Goal: Task Accomplishment & Management: Manage account settings

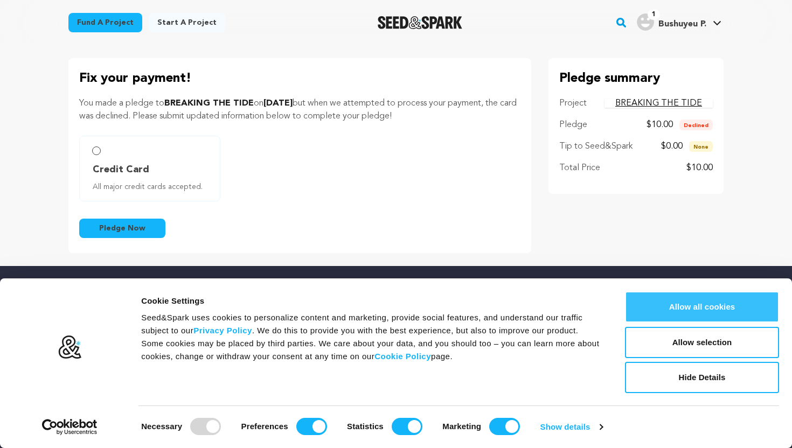
click at [686, 307] on button "Allow all cookies" at bounding box center [702, 306] width 154 height 31
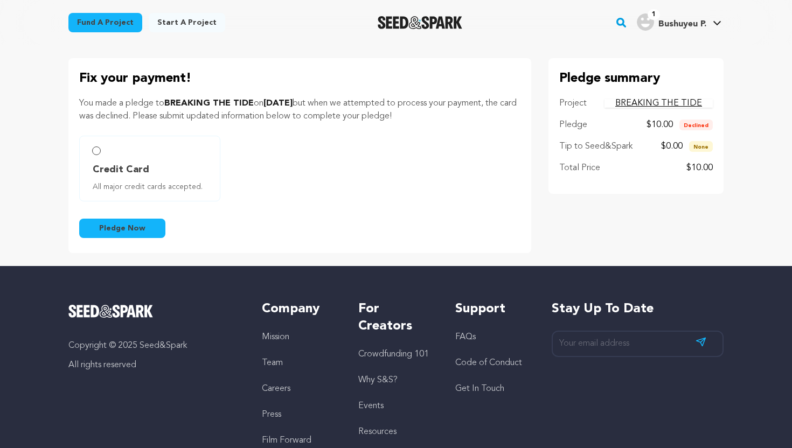
click at [132, 156] on label "Credit Card All major credit cards accepted." at bounding box center [149, 169] width 141 height 66
radio input "true"
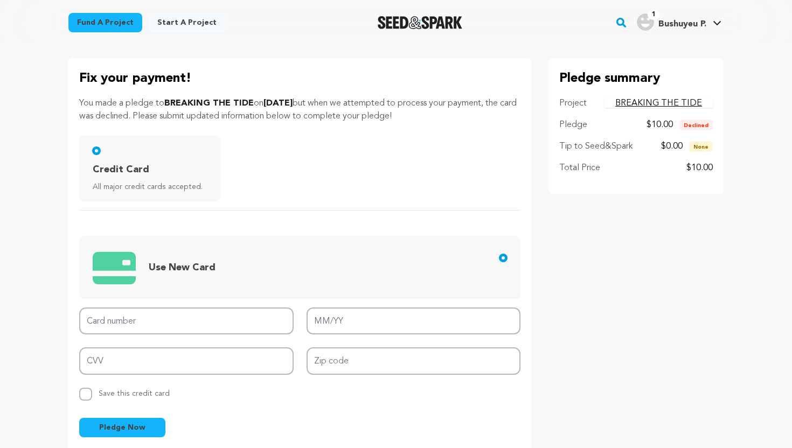
click at [182, 273] on span "Use New Card" at bounding box center [182, 267] width 67 height 15
click at [499, 262] on input "Use New Card" at bounding box center [503, 258] width 9 height 9
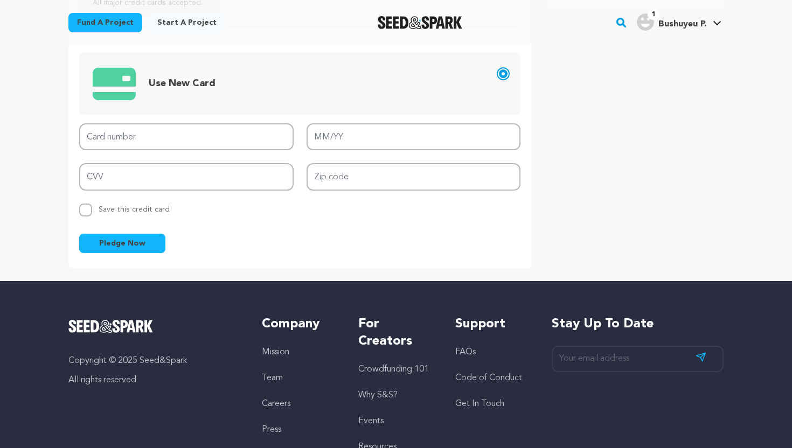
scroll to position [151, 0]
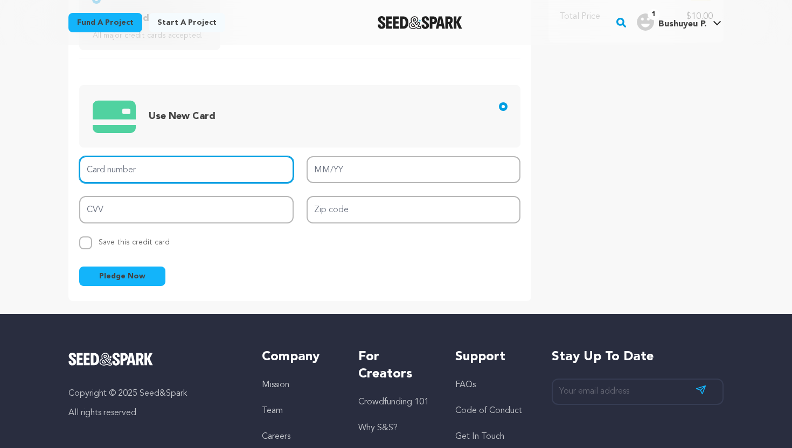
click at [155, 178] on input "Card number" at bounding box center [186, 169] width 214 height 27
